Goal: Transaction & Acquisition: Purchase product/service

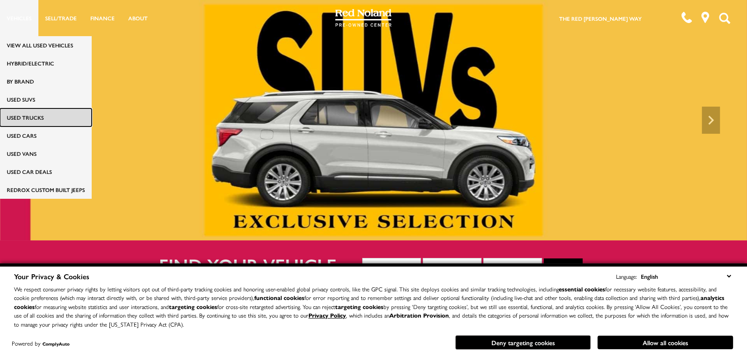
click at [12, 121] on link "Used Trucks" at bounding box center [46, 117] width 92 height 18
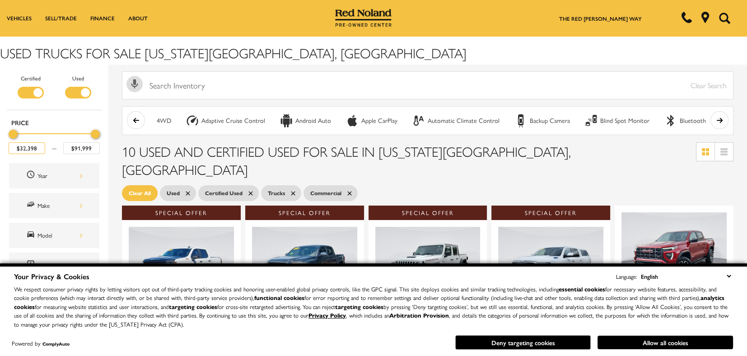
drag, startPoint x: 35, startPoint y: 147, endPoint x: 3, endPoint y: 140, distance: 32.8
click at [3, 140] on div "Certified Used Type Price $32,398 $91,999 Year Make Model Trim Features Fueltyp…" at bounding box center [54, 299] width 108 height 468
type input "8"
type input "$32,398"
